Goal: Download file/media

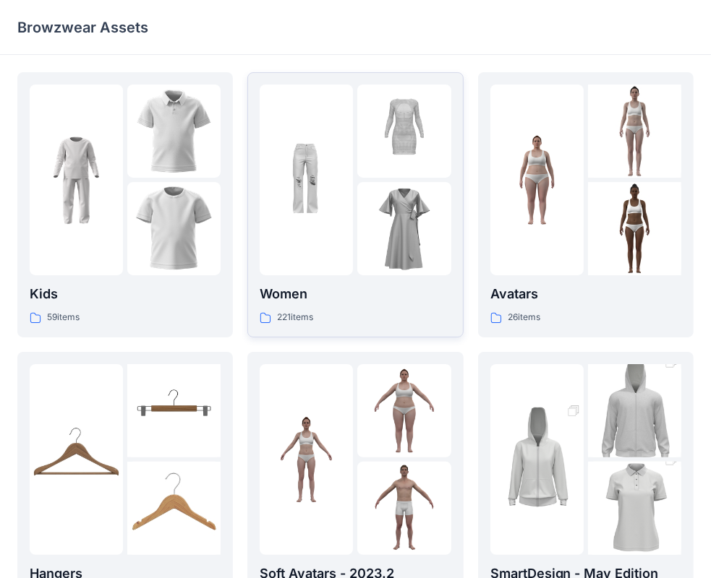
click at [330, 287] on p "Women" at bounding box center [355, 294] width 191 height 20
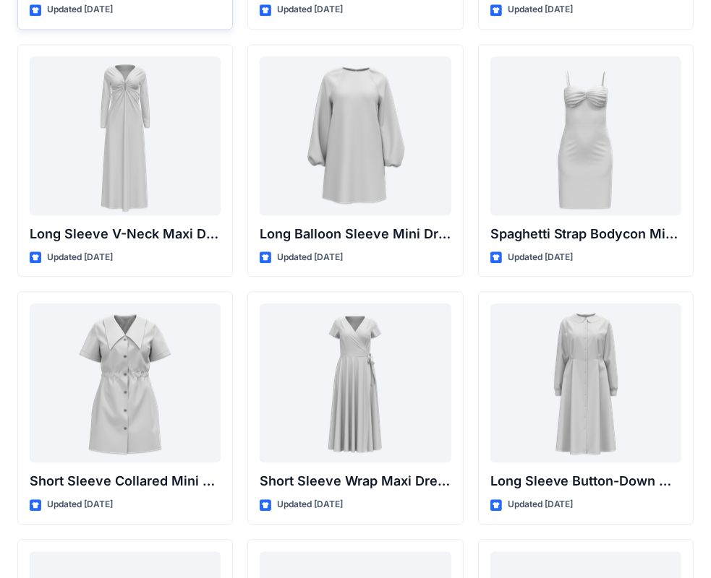
scroll to position [2323, 0]
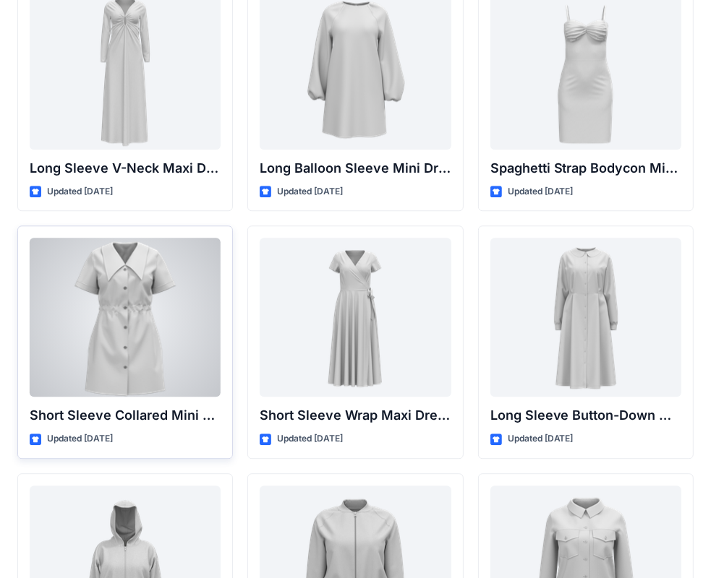
click at [146, 291] on div at bounding box center [125, 317] width 191 height 159
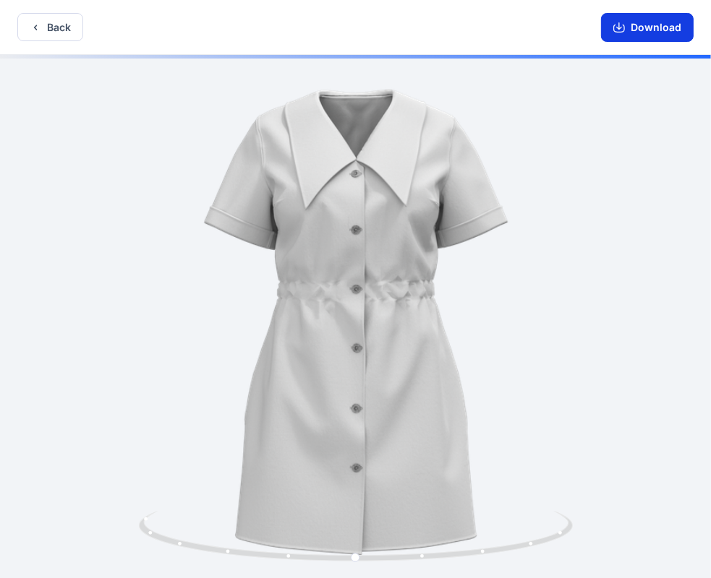
click at [638, 27] on button "Download" at bounding box center [647, 27] width 93 height 29
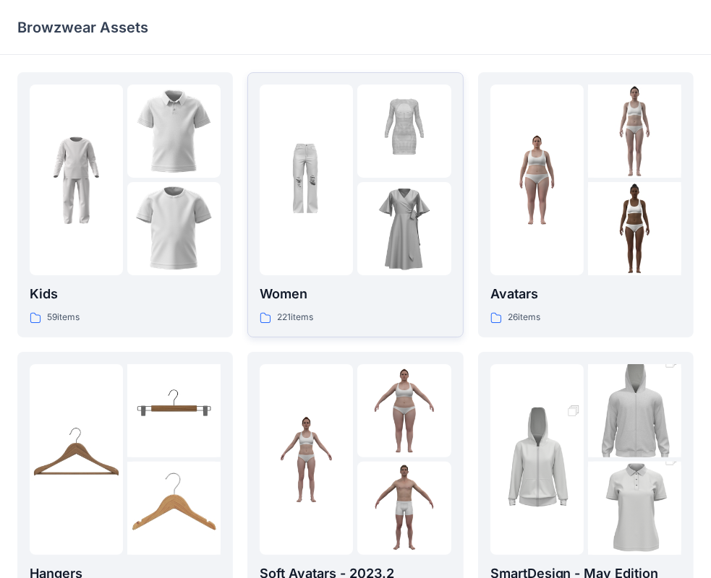
click at [386, 298] on p "Women" at bounding box center [355, 294] width 191 height 20
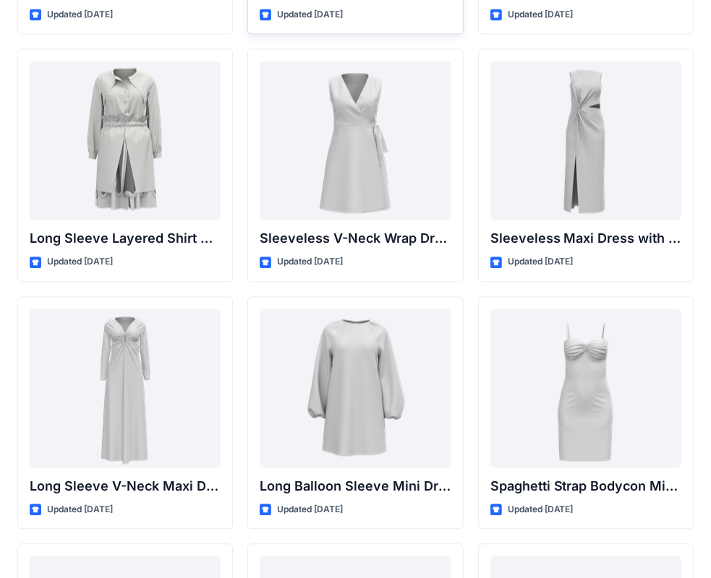
scroll to position [2106, 0]
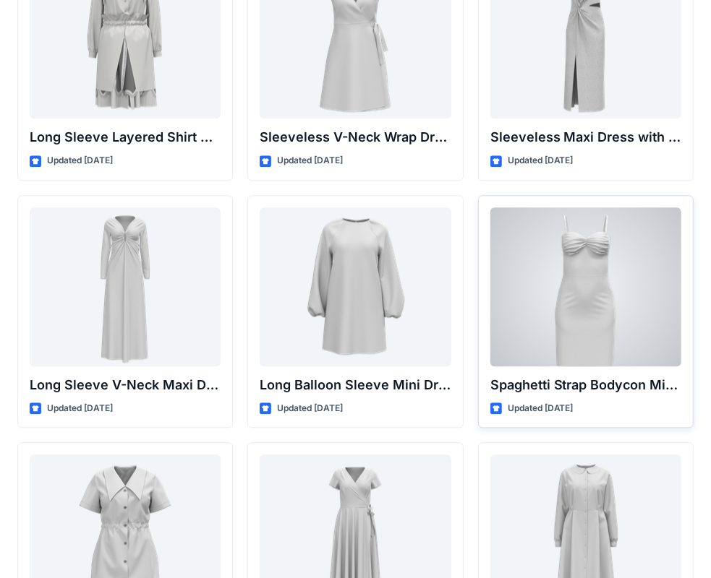
click at [558, 281] on div at bounding box center [585, 286] width 191 height 159
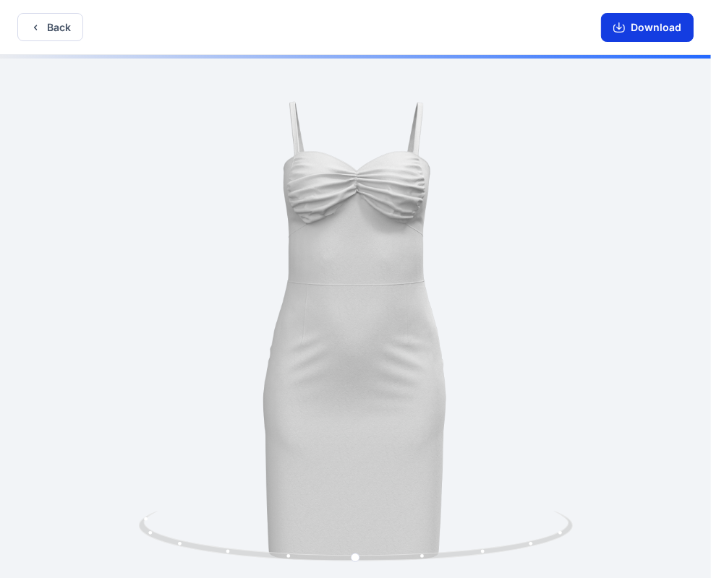
click at [641, 24] on button "Download" at bounding box center [647, 27] width 93 height 29
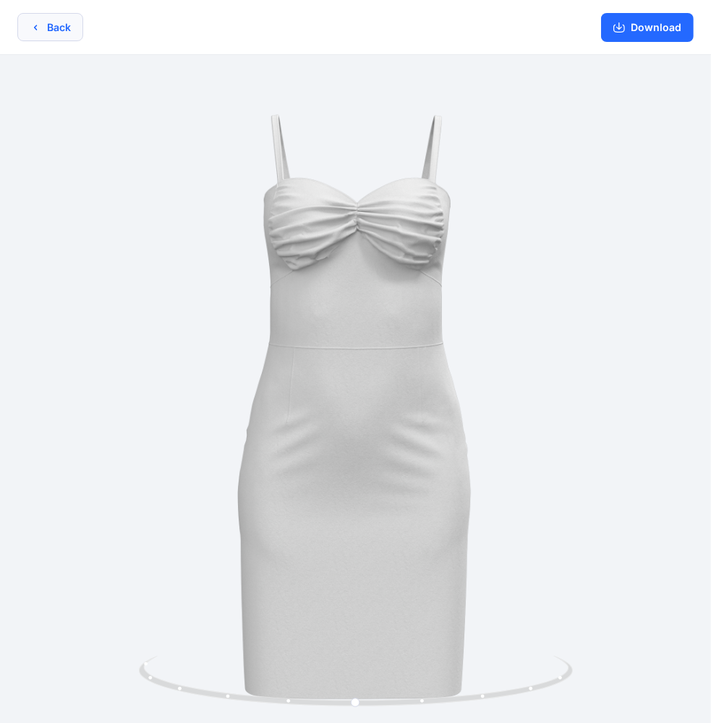
click at [64, 34] on button "Back" at bounding box center [50, 27] width 66 height 28
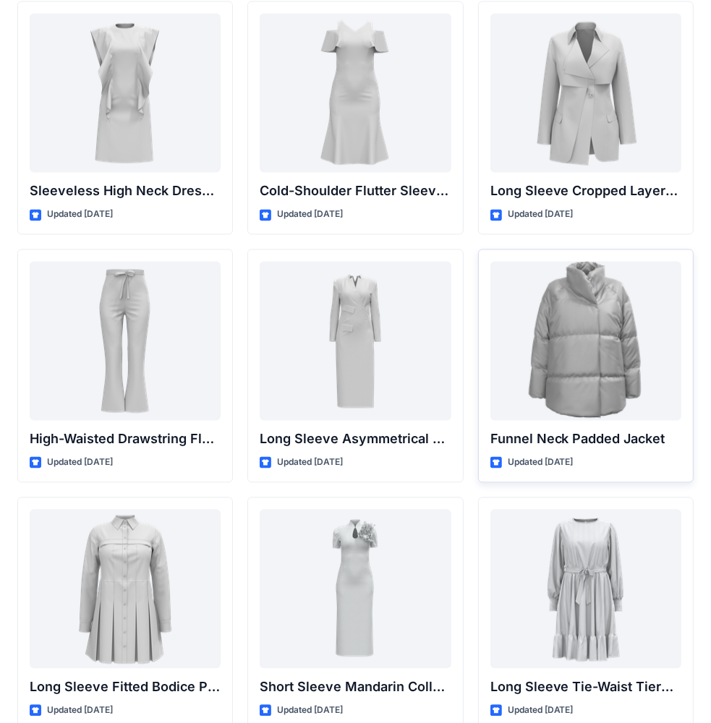
scroll to position [5269, 0]
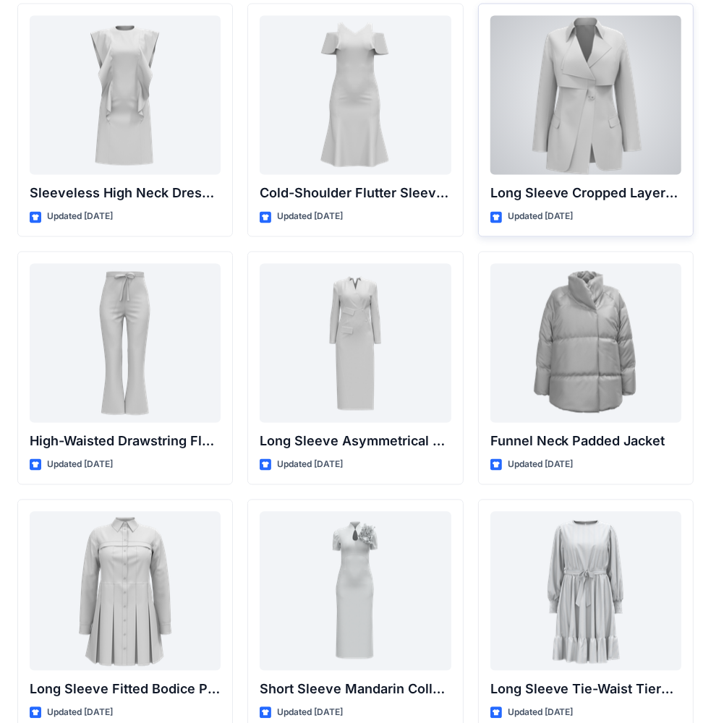
click at [606, 127] on div at bounding box center [585, 95] width 191 height 159
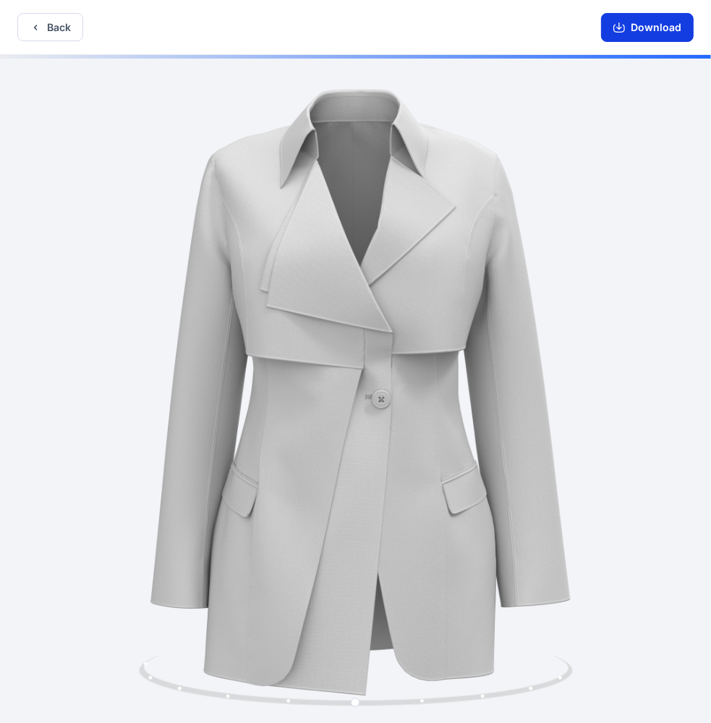
click at [643, 20] on button "Download" at bounding box center [647, 27] width 93 height 29
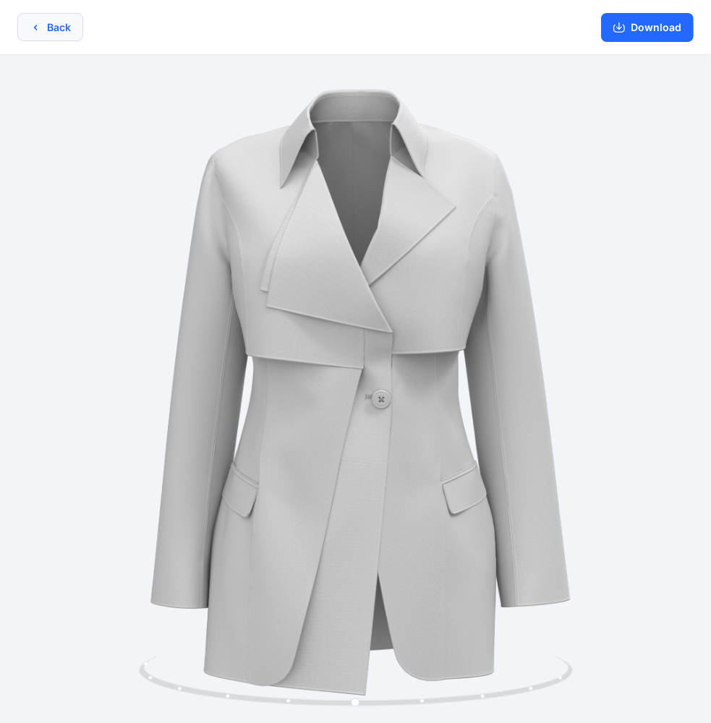
click at [32, 37] on button "Back" at bounding box center [50, 27] width 66 height 28
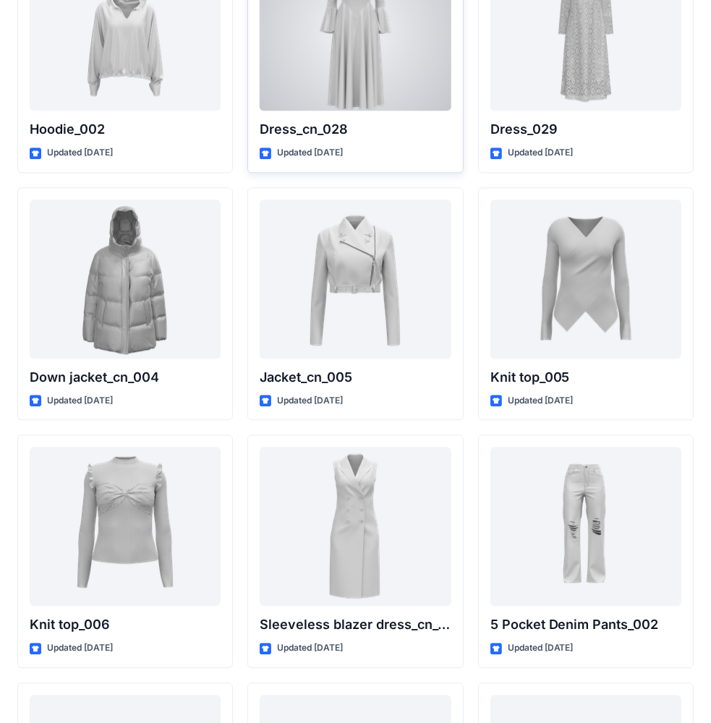
scroll to position [9588, 0]
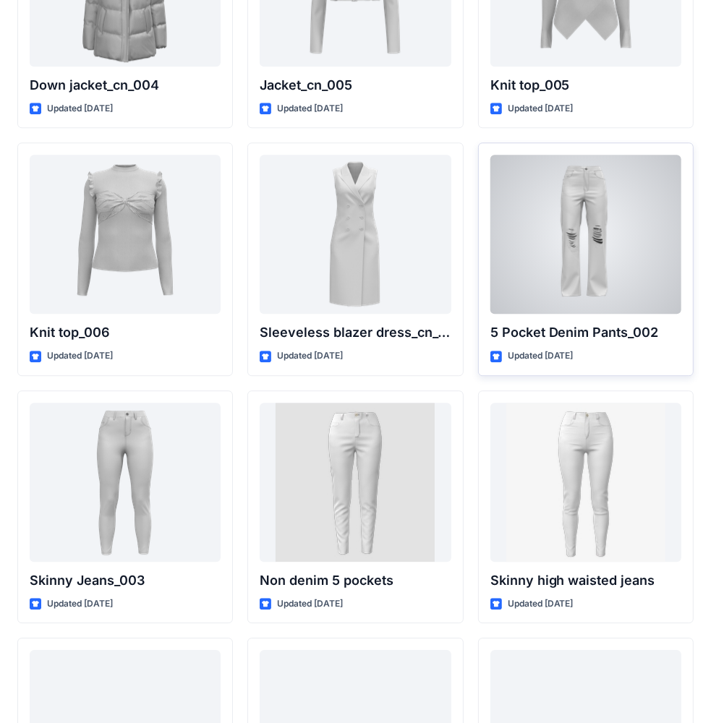
click at [528, 220] on div at bounding box center [585, 234] width 191 height 159
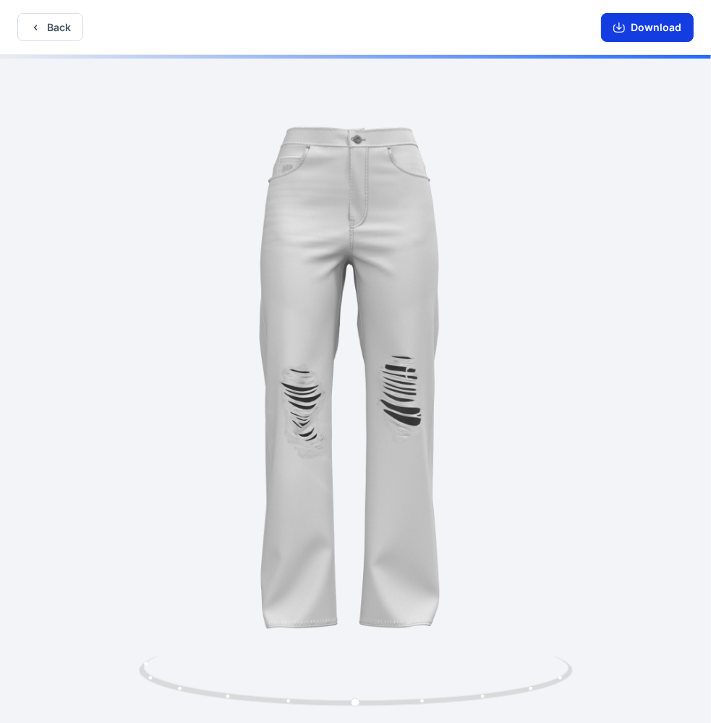
click at [671, 29] on button "Download" at bounding box center [647, 27] width 93 height 29
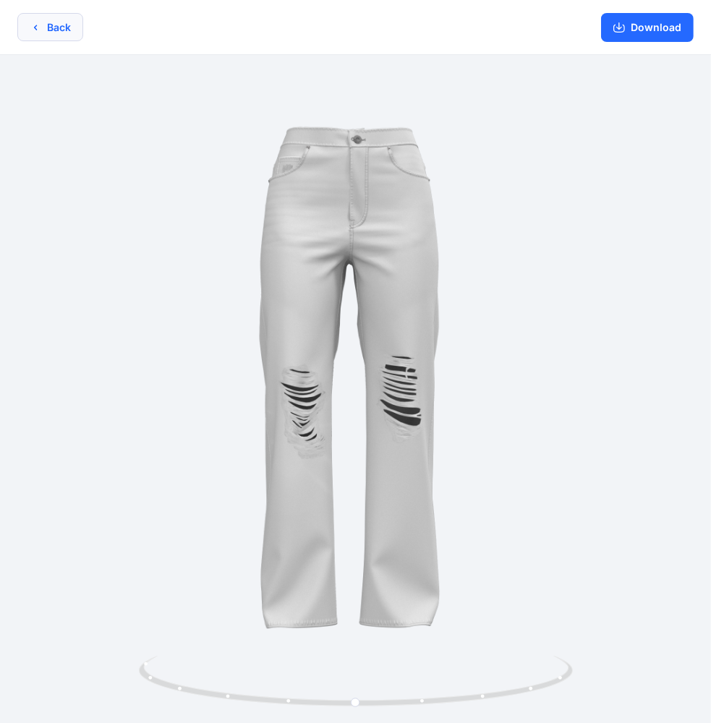
click at [62, 33] on button "Back" at bounding box center [50, 27] width 66 height 28
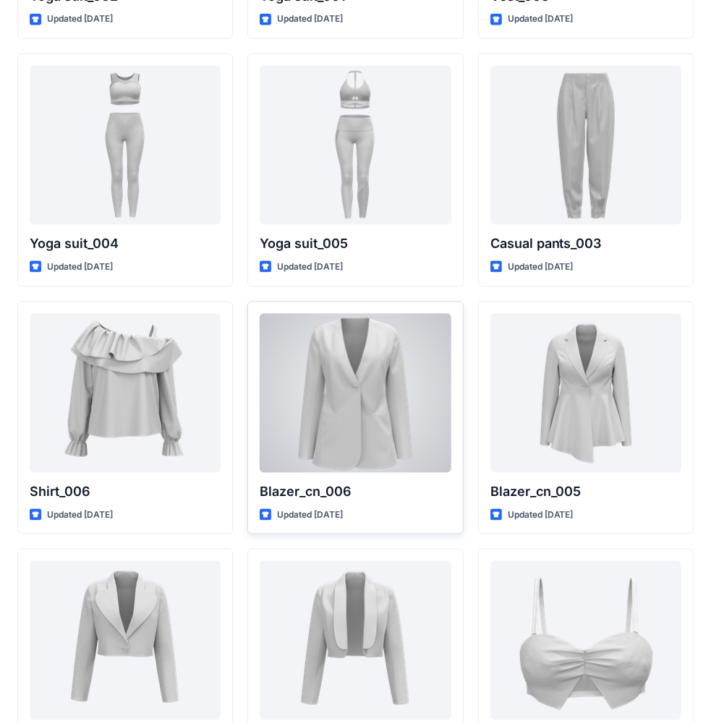
scroll to position [8119, 0]
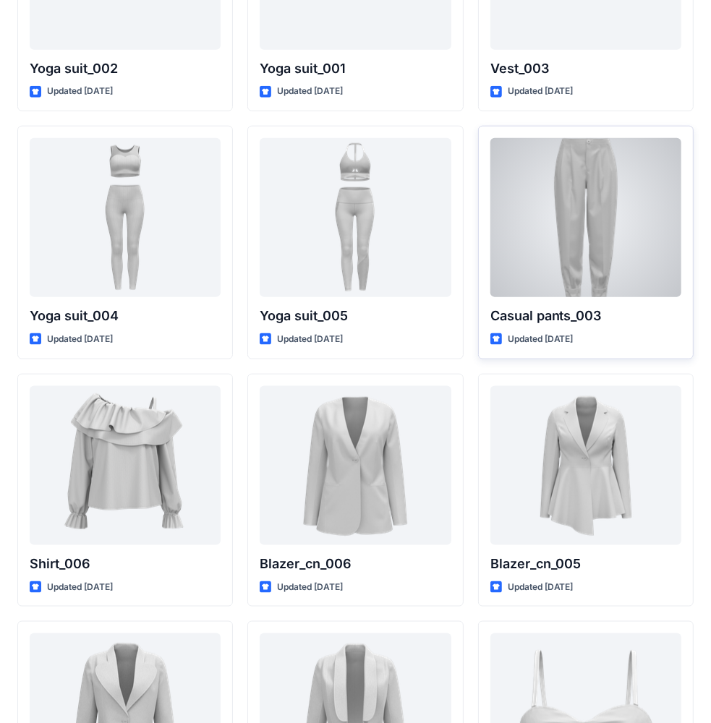
click at [558, 235] on div at bounding box center [585, 217] width 191 height 159
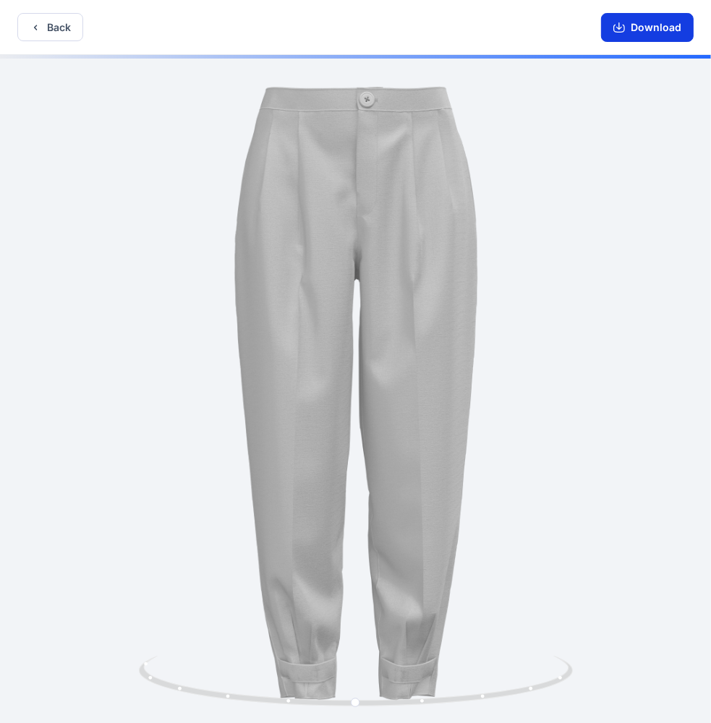
click at [660, 31] on button "Download" at bounding box center [647, 27] width 93 height 29
